Goal: Information Seeking & Learning: Find specific fact

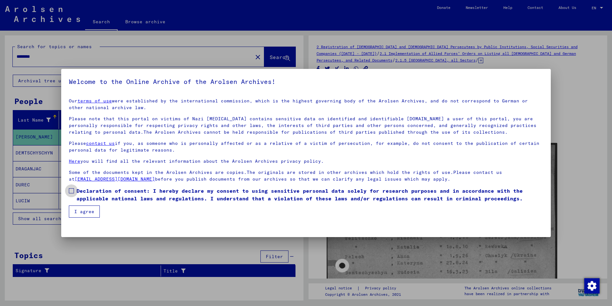
click at [74, 191] on label "Declaration of consent: I hereby declare my consent to using sensitive personal…" at bounding box center [306, 194] width 475 height 15
click at [78, 212] on button "I agree" at bounding box center [84, 211] width 31 height 12
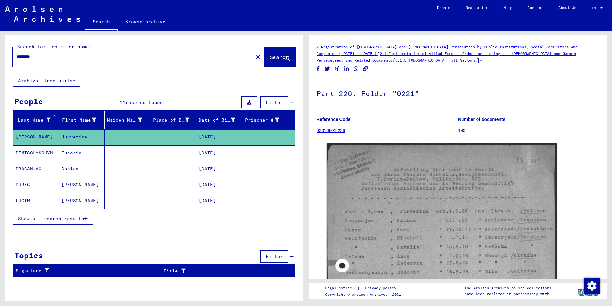
click at [84, 219] on span "Show all search results" at bounding box center [51, 219] width 66 height 6
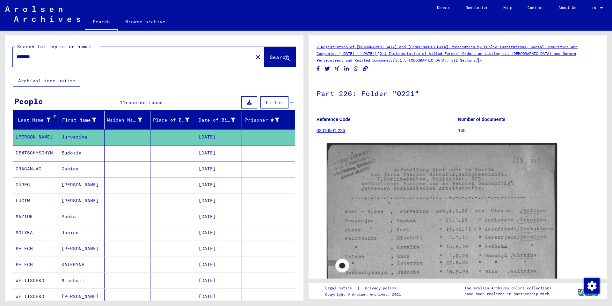
drag, startPoint x: 45, startPoint y: 55, endPoint x: -43, endPoint y: 61, distance: 88.6
click at [0, 61] on html "Search Browse archive Donate Newsletter Help Contact About Us Search Browse arc…" at bounding box center [306, 153] width 612 height 306
type input "*****"
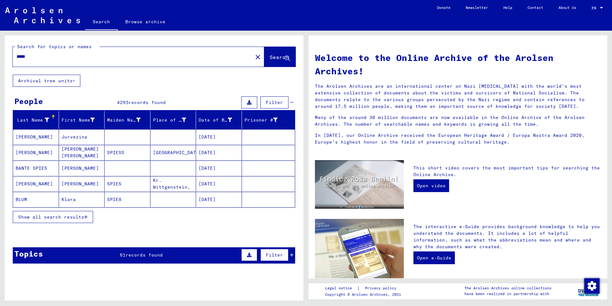
click at [86, 218] on icon "button" at bounding box center [86, 217] width 4 height 4
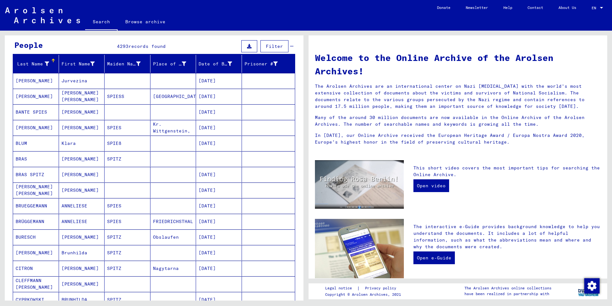
scroll to position [32, 0]
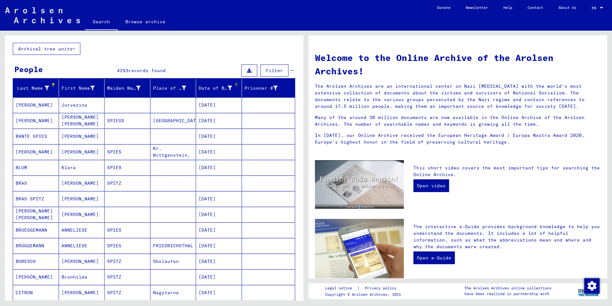
click at [211, 88] on div "Date of Birth" at bounding box center [215, 88] width 33 height 7
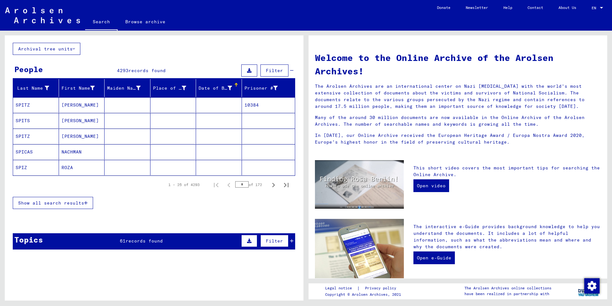
click at [88, 204] on button "Show all search results" at bounding box center [53, 203] width 80 height 12
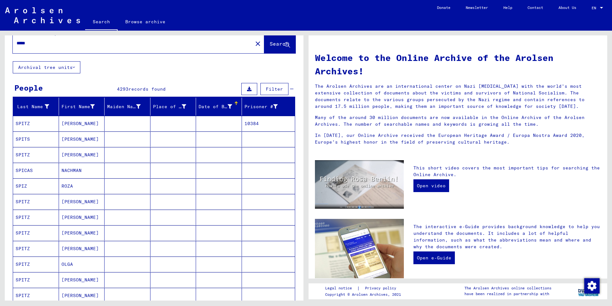
scroll to position [0, 0]
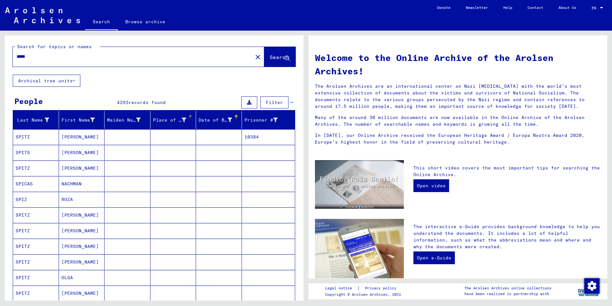
click at [169, 119] on div "Place of Birth" at bounding box center [169, 120] width 33 height 7
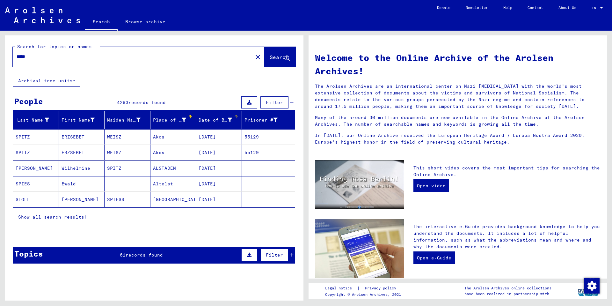
click at [209, 122] on div "Date of Birth" at bounding box center [215, 120] width 33 height 7
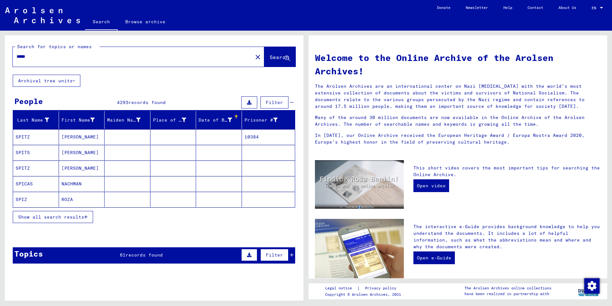
click at [209, 122] on div "Date of Birth" at bounding box center [215, 120] width 33 height 7
click at [85, 218] on icon "button" at bounding box center [86, 217] width 4 height 4
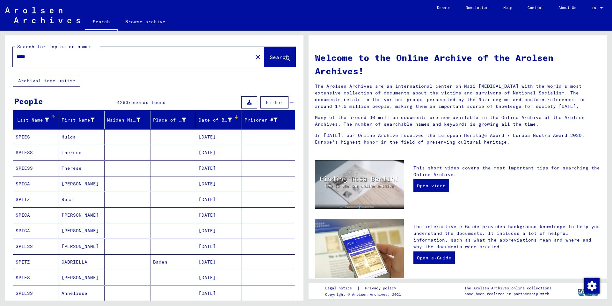
click at [45, 119] on icon at bounding box center [47, 120] width 4 height 4
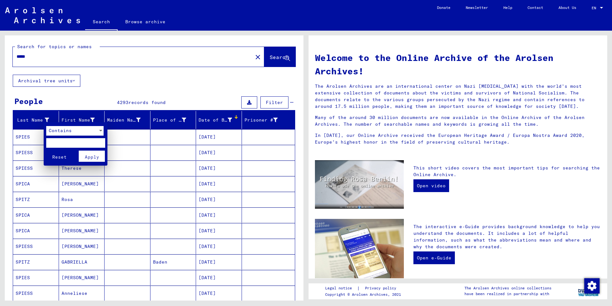
click at [77, 130] on div "Contains" at bounding box center [72, 131] width 52 height 10
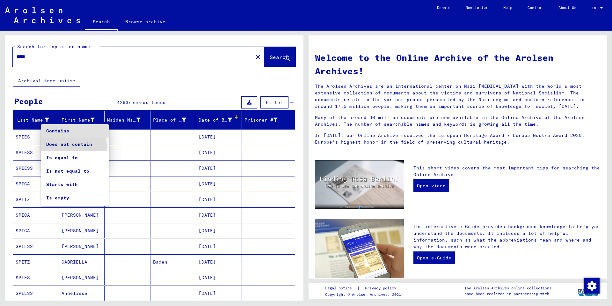
click at [68, 146] on span "Does not contain" at bounding box center [74, 143] width 57 height 13
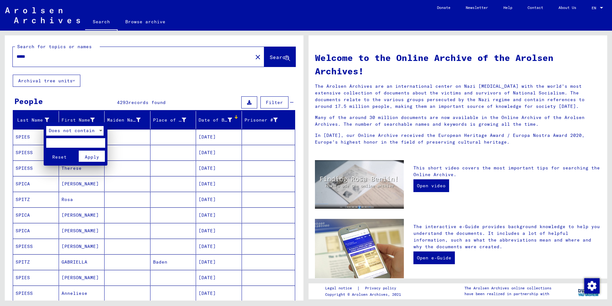
click at [69, 146] on input "text" at bounding box center [75, 143] width 59 height 10
type input "*****"
click at [46, 151] on button "Reset" at bounding box center [59, 156] width 26 height 11
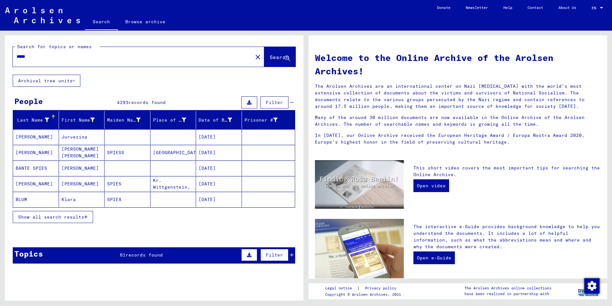
click at [84, 219] on span "Show all search results" at bounding box center [51, 217] width 66 height 6
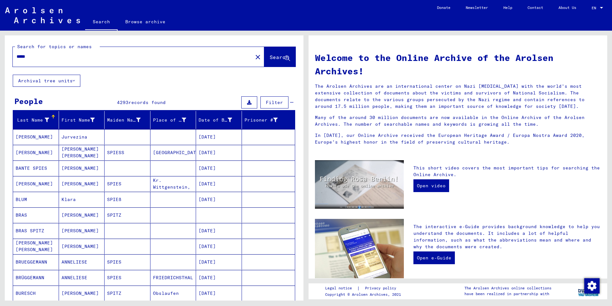
click at [46, 118] on icon at bounding box center [47, 120] width 4 height 4
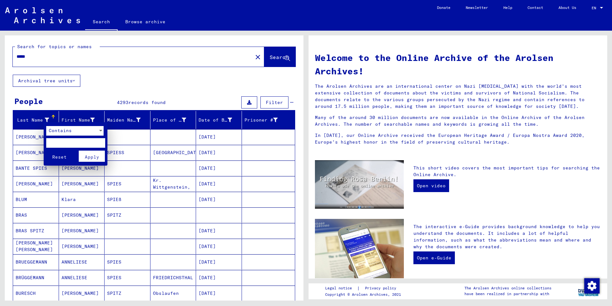
click at [80, 132] on div "Contains" at bounding box center [72, 131] width 52 height 10
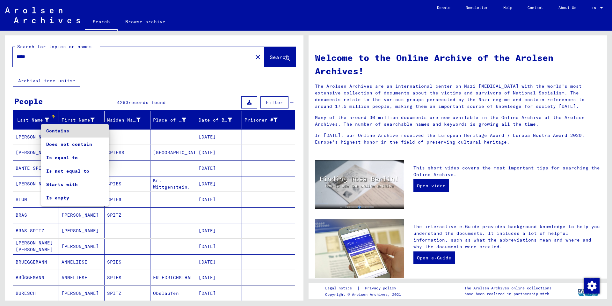
click at [105, 79] on div at bounding box center [306, 153] width 612 height 306
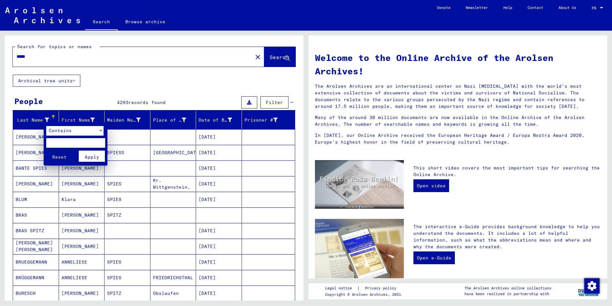
click at [76, 80] on div at bounding box center [306, 153] width 612 height 306
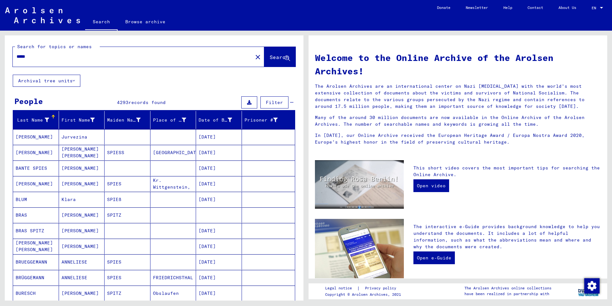
click at [76, 80] on button "Archival tree units" at bounding box center [47, 81] width 68 height 12
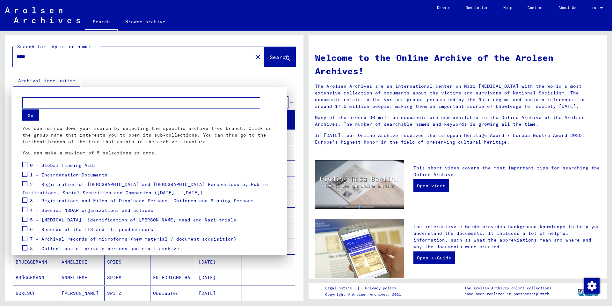
click at [98, 58] on div at bounding box center [306, 153] width 612 height 306
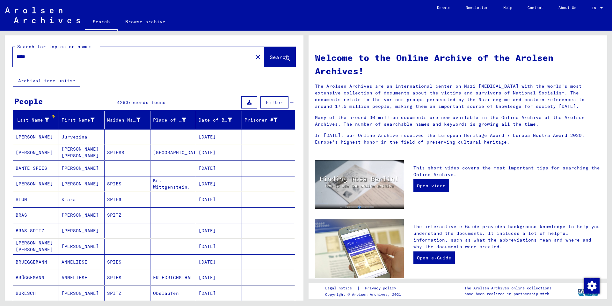
click at [247, 100] on icon at bounding box center [249, 102] width 4 height 4
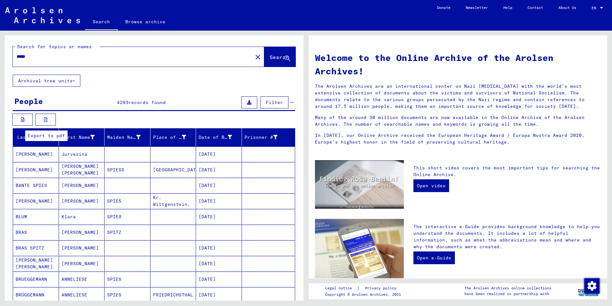
click at [44, 120] on icon at bounding box center [46, 119] width 4 height 4
